Goal: Navigation & Orientation: Find specific page/section

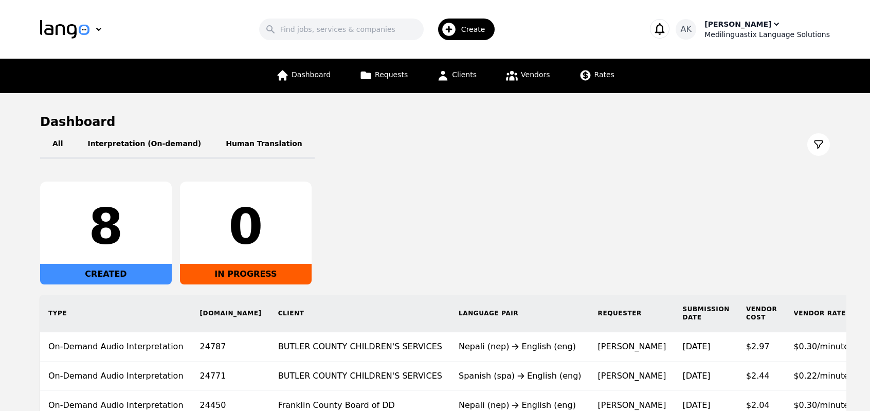
click at [795, 33] on div "Medilinguastix Language Solutions" at bounding box center [766, 34] width 125 height 10
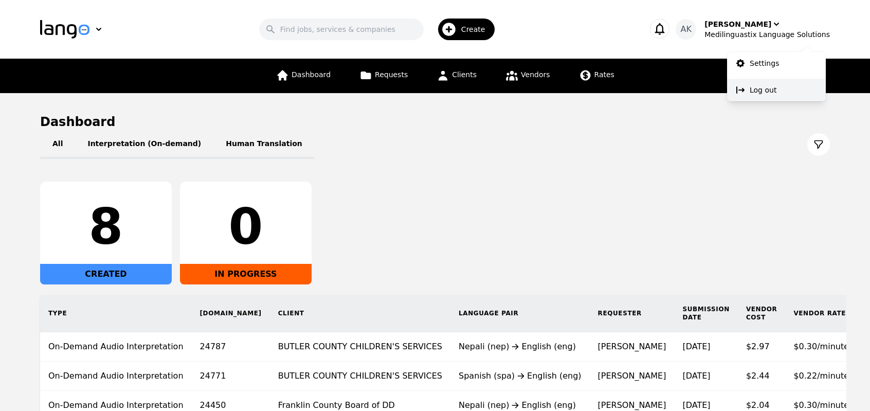
click at [741, 89] on icon at bounding box center [740, 89] width 8 height 7
